Goal: Understand process/instructions: Learn how to perform a task or action

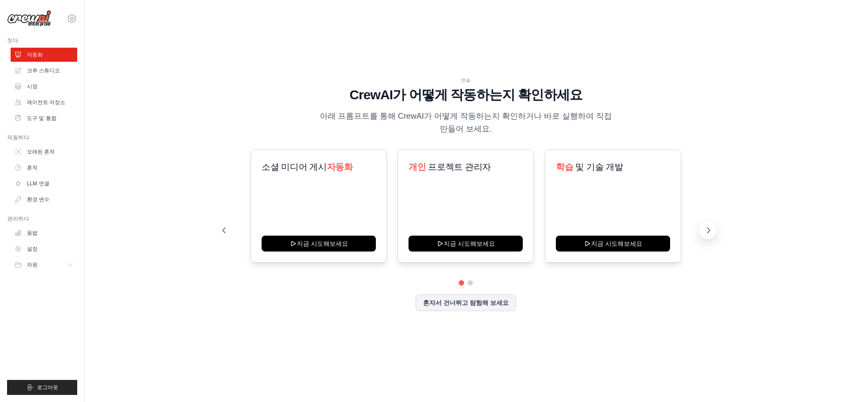
click at [711, 230] on icon at bounding box center [708, 230] width 9 height 9
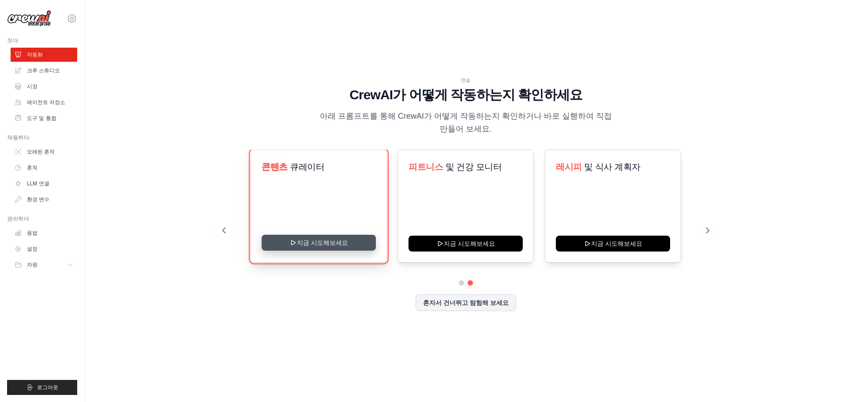
click at [309, 244] on button "지금 시도해보세요" at bounding box center [319, 243] width 114 height 16
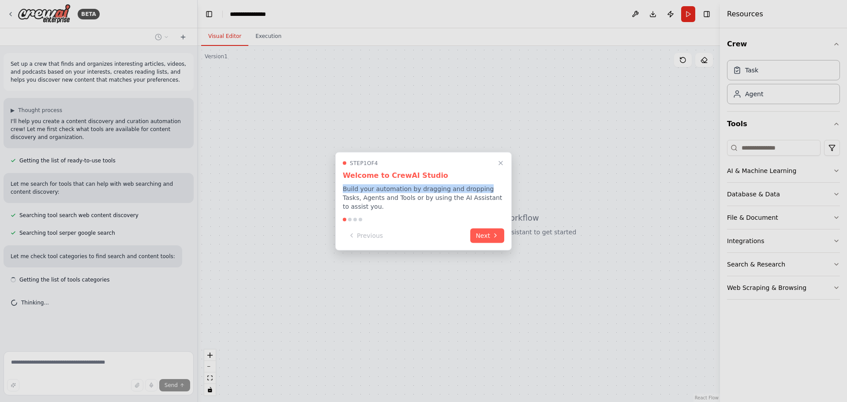
drag, startPoint x: 344, startPoint y: 188, endPoint x: 482, endPoint y: 187, distance: 137.3
click at [482, 187] on p "Build your automation by dragging and dropping Tasks, Agents and Tools or by us…" at bounding box center [424, 197] width 162 height 26
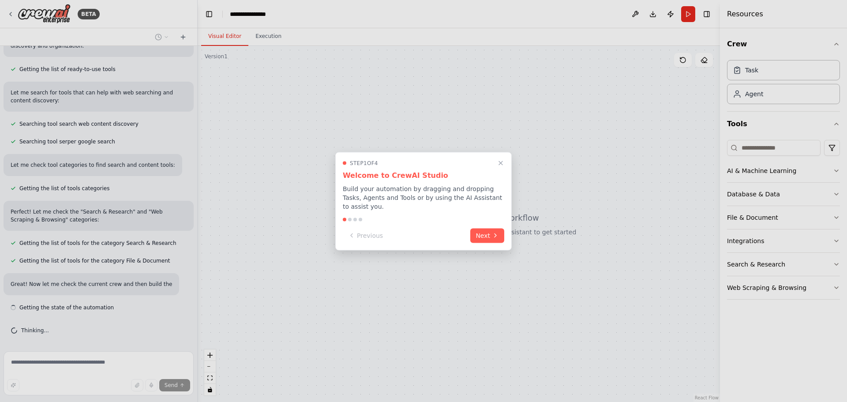
scroll to position [99, 0]
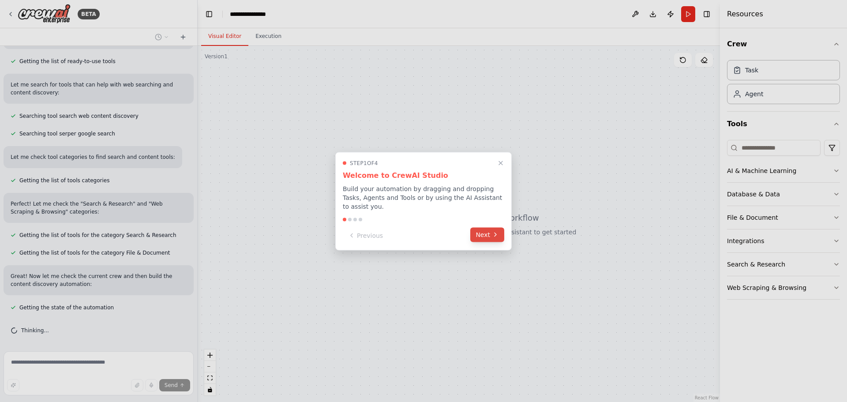
click at [493, 234] on icon at bounding box center [495, 234] width 7 height 7
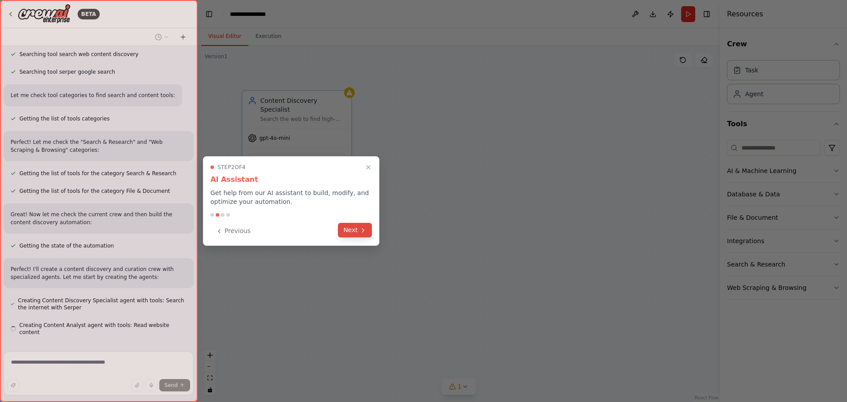
scroll to position [179, 0]
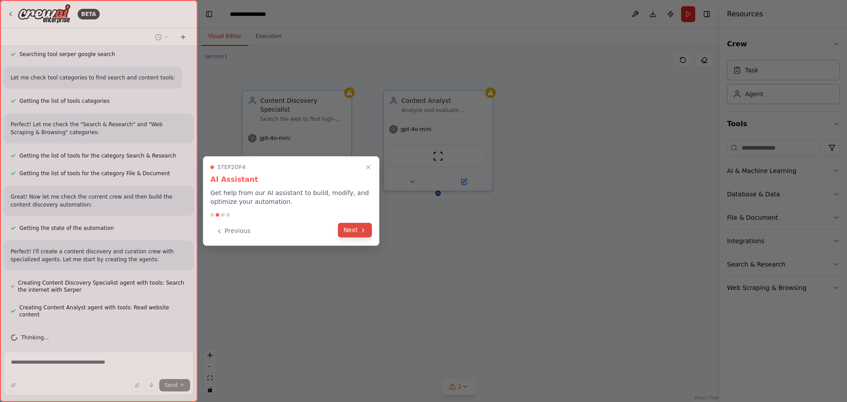
click at [354, 230] on button "Next" at bounding box center [355, 230] width 34 height 15
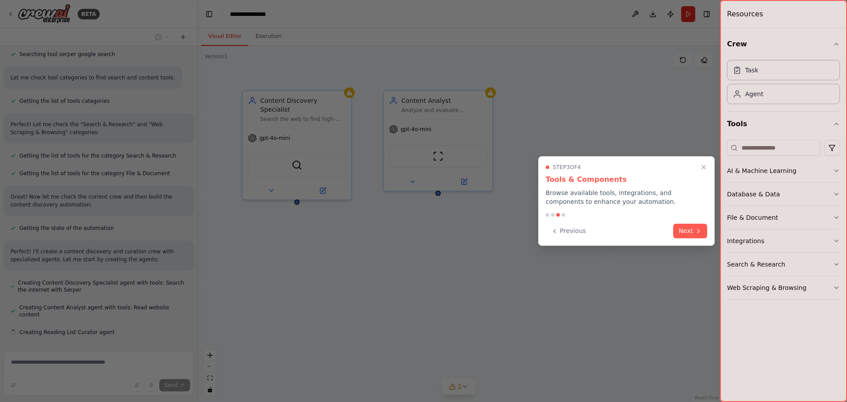
scroll to position [196, 0]
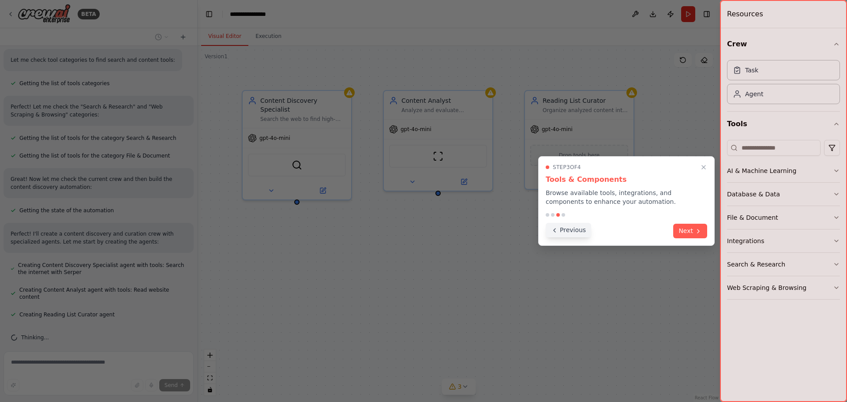
click at [560, 233] on button "Previous" at bounding box center [568, 230] width 45 height 15
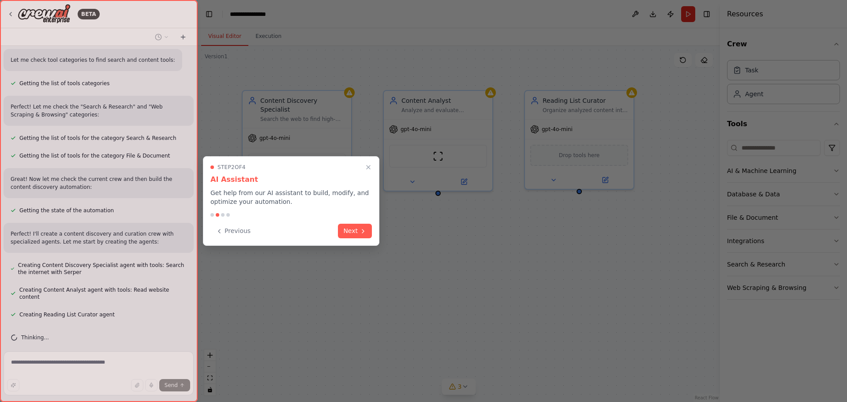
click at [230, 230] on button "Previous" at bounding box center [233, 231] width 45 height 15
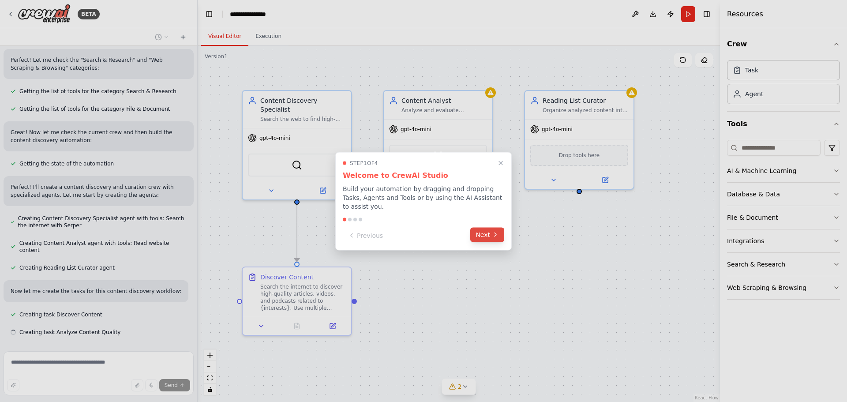
scroll to position [261, 0]
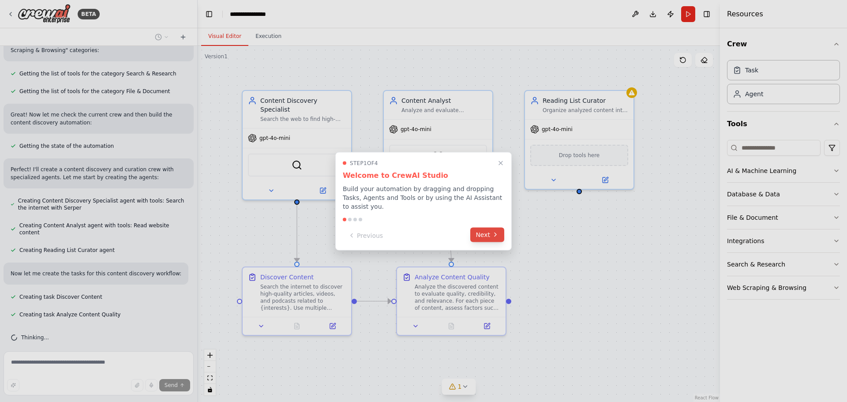
click at [488, 241] on button "Next" at bounding box center [488, 234] width 34 height 15
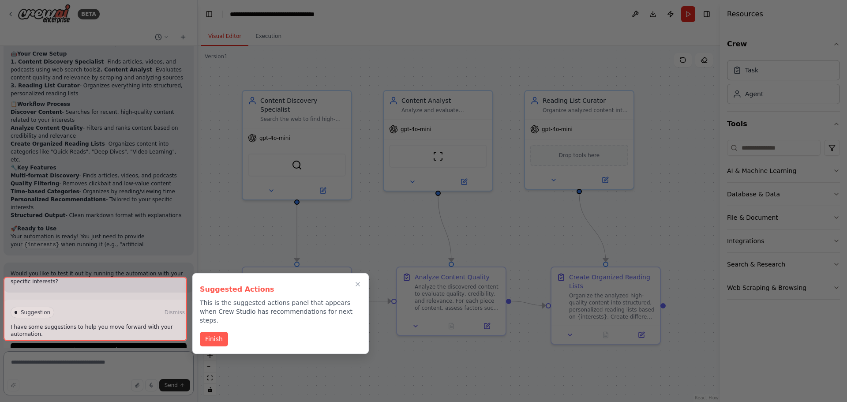
scroll to position [683, 0]
click at [46, 289] on div at bounding box center [96, 309] width 184 height 64
click at [117, 327] on div at bounding box center [96, 309] width 184 height 64
click at [221, 331] on button "Finish" at bounding box center [214, 338] width 28 height 15
